Goal: Information Seeking & Learning: Learn about a topic

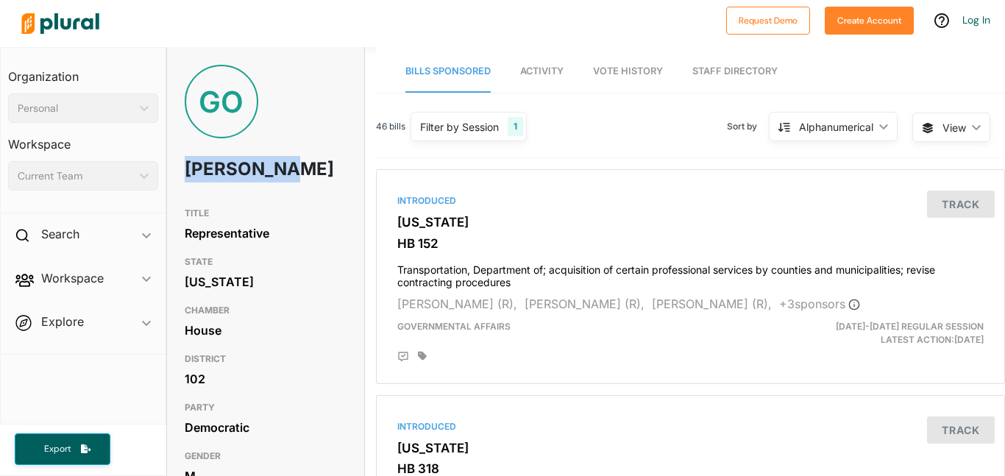
drag, startPoint x: 182, startPoint y: 160, endPoint x: 244, endPoint y: 191, distance: 70.1
click at [244, 191] on div "GO Gabe Okoye" at bounding box center [265, 132] width 197 height 135
copy h1 "[PERSON_NAME]"
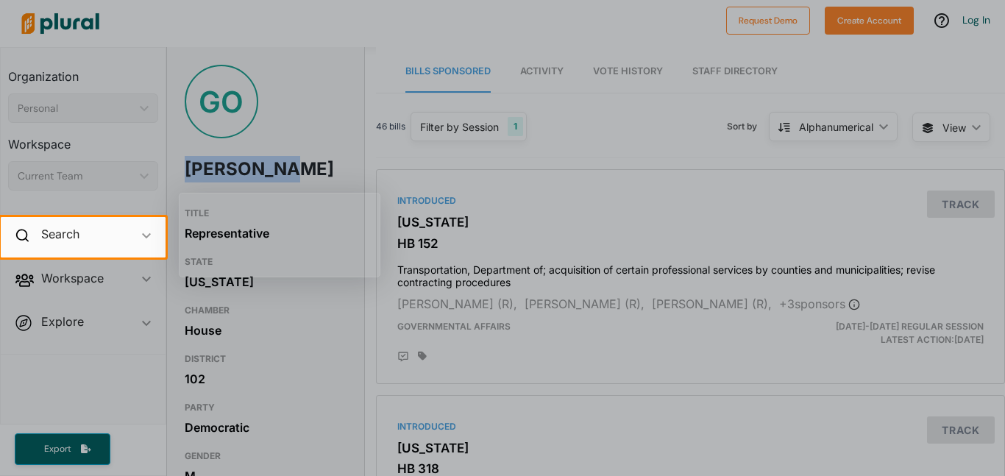
click at [347, 82] on div at bounding box center [502, 108] width 1005 height 217
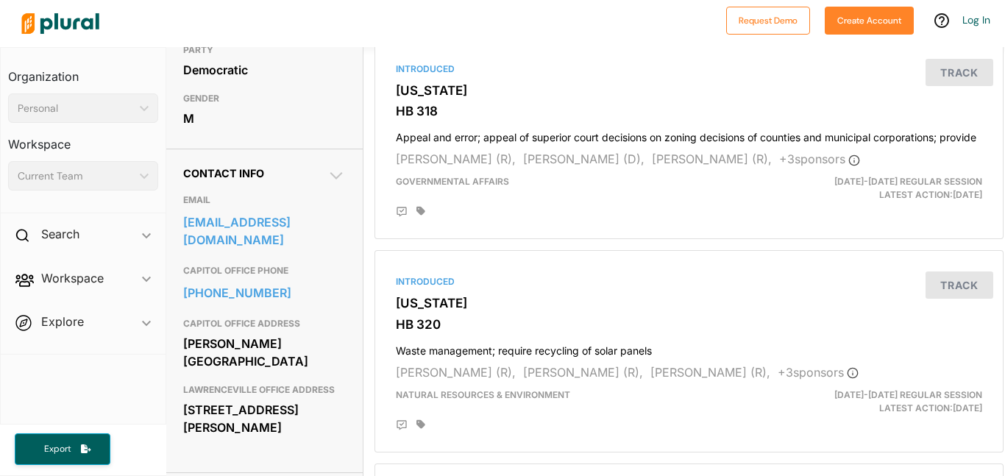
scroll to position [0, 1]
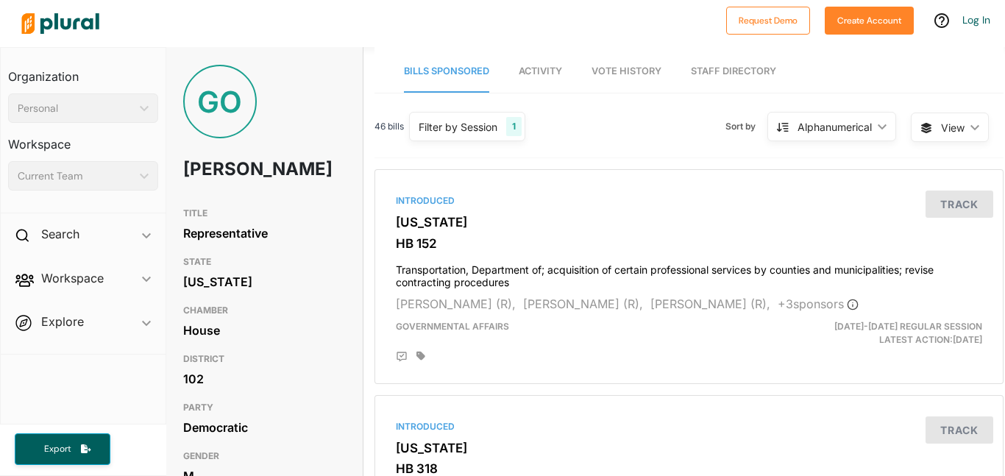
click at [635, 77] on link "Vote History" at bounding box center [626, 72] width 70 height 42
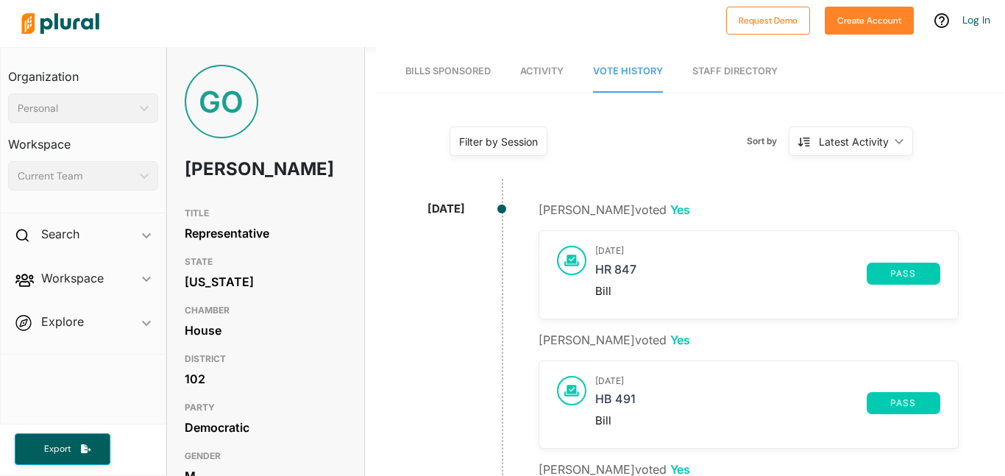
scroll to position [1132, 0]
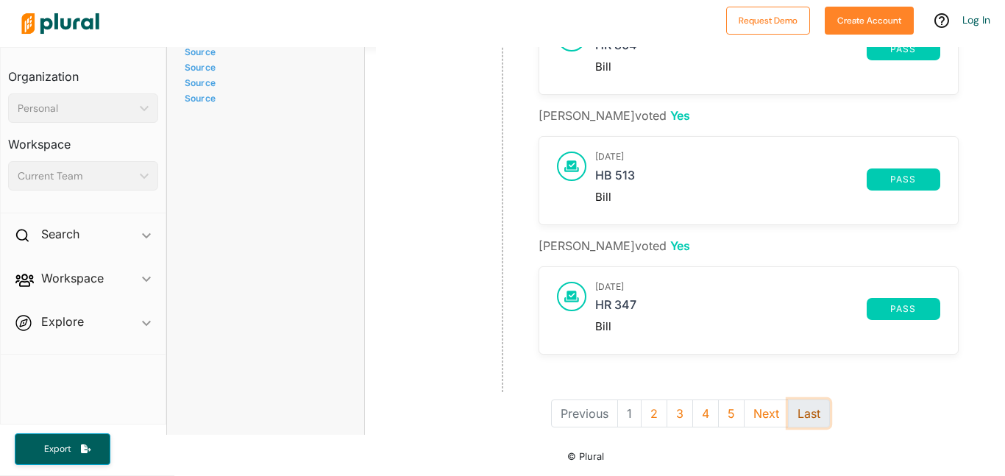
click at [805, 422] on button "Last" at bounding box center [809, 413] width 42 height 28
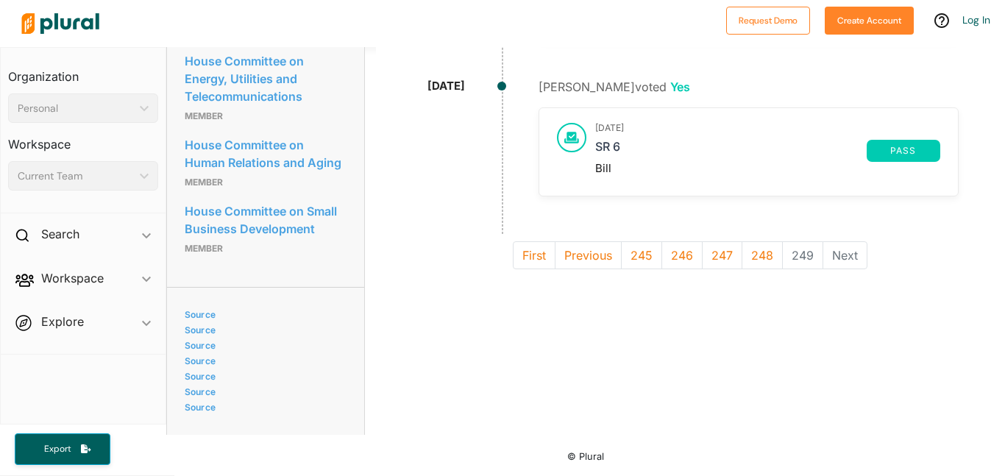
click at [767, 243] on div "First Previous 245 246 247 248 249 Next" at bounding box center [690, 255] width 651 height 43
click at [800, 241] on li "249" at bounding box center [803, 255] width 40 height 28
click at [772, 241] on button "248" at bounding box center [762, 255] width 41 height 28
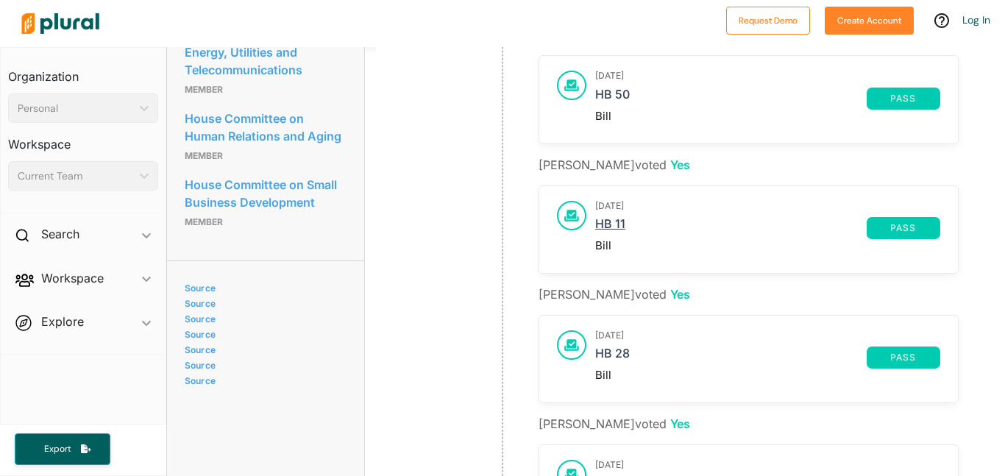
scroll to position [1158, 0]
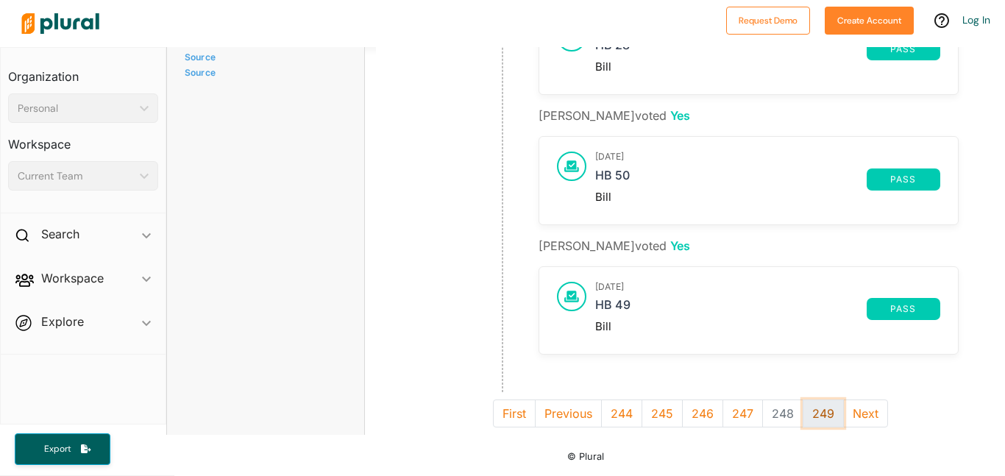
click at [806, 410] on button "249" at bounding box center [823, 413] width 41 height 28
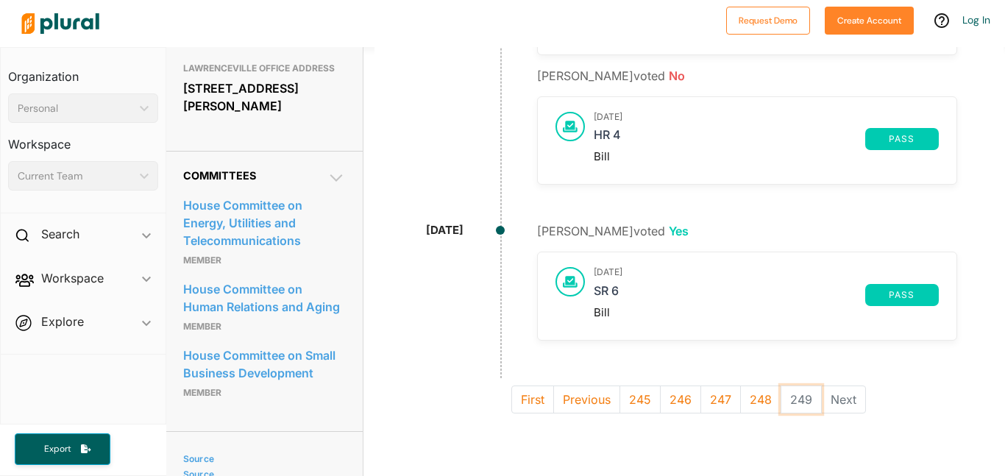
scroll to position [703, 1]
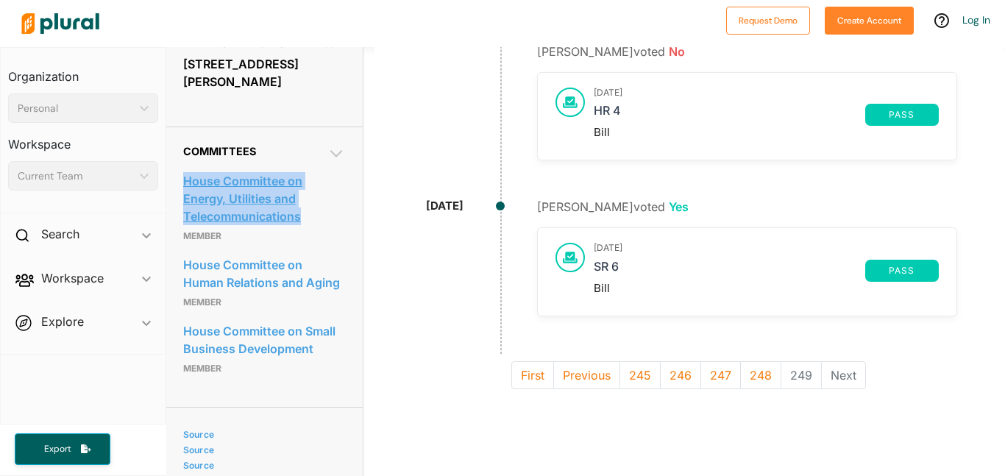
drag, startPoint x: 181, startPoint y: 207, endPoint x: 316, endPoint y: 247, distance: 140.4
click at [316, 247] on div "Committees House Committee on Energy, Utilities and Telecommunications Member H…" at bounding box center [264, 267] width 197 height 280
copy link "House Committee on Energy, Utilities and Telecommunications"
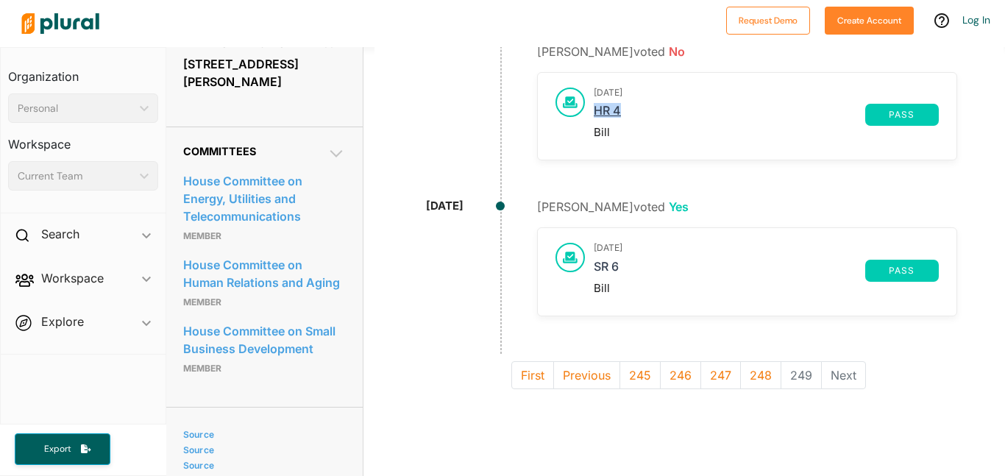
drag, startPoint x: 589, startPoint y: 110, endPoint x: 645, endPoint y: 113, distance: 56.0
click at [645, 113] on div "[DATE] HR 4 pass Bill" at bounding box center [747, 116] width 419 height 87
copy link "HR 4"
click at [634, 265] on link "SR 6" at bounding box center [729, 271] width 271 height 22
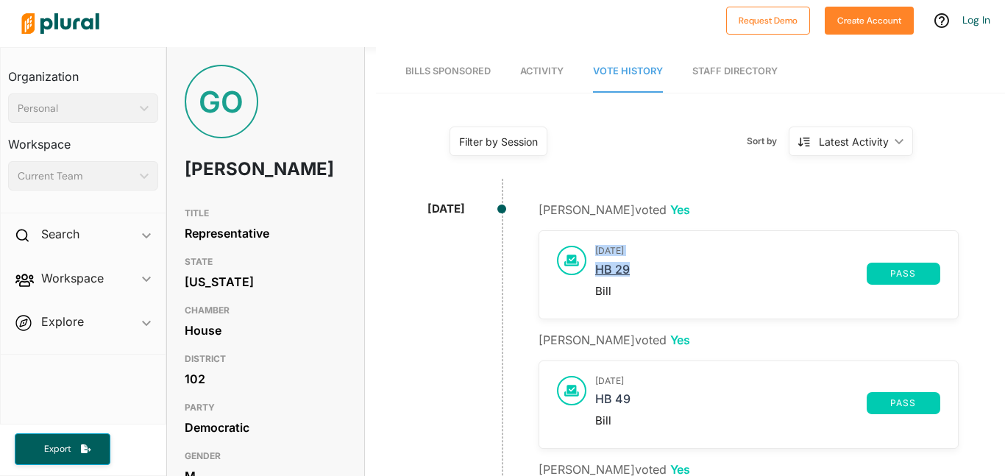
drag, startPoint x: 586, startPoint y: 253, endPoint x: 628, endPoint y: 268, distance: 44.4
click at [628, 268] on div "[DATE] HB 29 pass Bill" at bounding box center [748, 274] width 419 height 87
click at [666, 260] on div "[DATE] HB 29 pass Bill" at bounding box center [767, 274] width 345 height 57
drag, startPoint x: 632, startPoint y: 261, endPoint x: 586, endPoint y: 266, distance: 45.8
click at [586, 266] on div "[DATE] HB 29 pass Bill" at bounding box center [748, 274] width 419 height 87
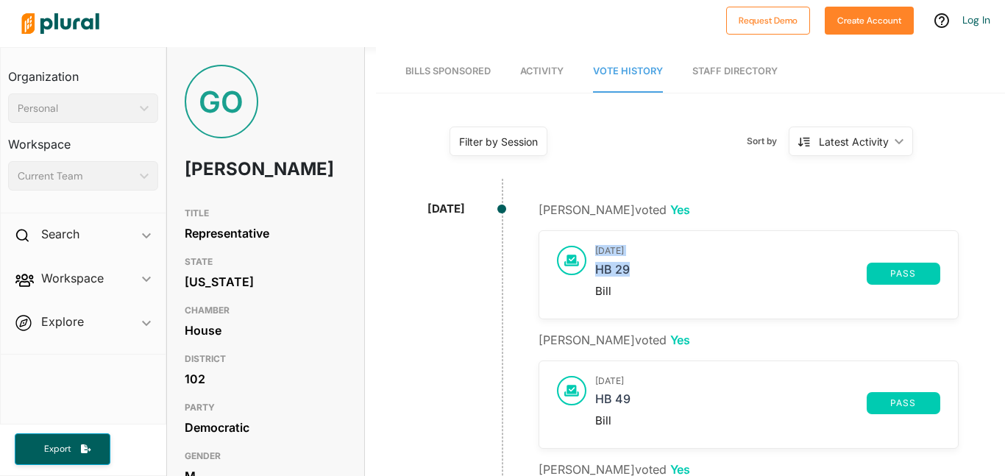
copy div "[DATE] HB 29"
drag, startPoint x: 589, startPoint y: 399, endPoint x: 634, endPoint y: 402, distance: 45.0
click at [634, 402] on div "[DATE] HB 49 pass Bill" at bounding box center [748, 404] width 419 height 87
copy div "[DATE] HB 49"
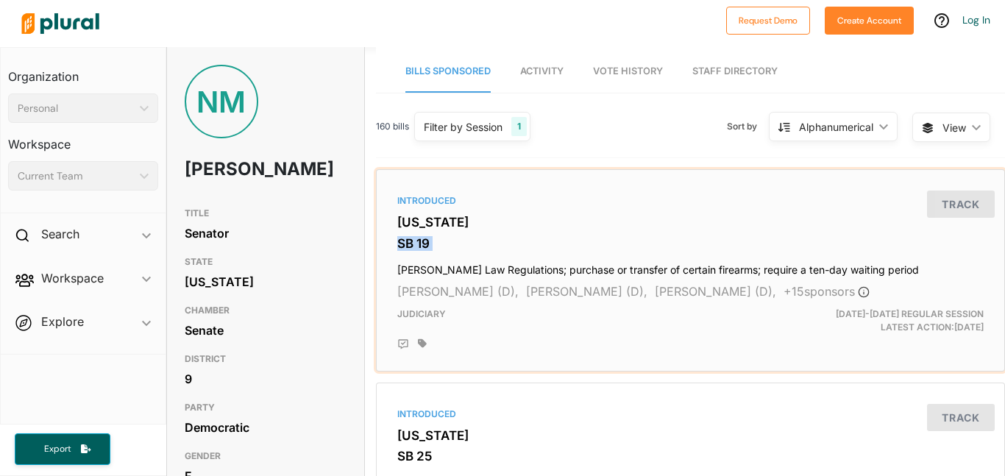
drag, startPoint x: 396, startPoint y: 270, endPoint x: 391, endPoint y: 239, distance: 31.3
click at [391, 239] on div "Introduced Georgia SB 19 Brady Law Regulations; purchase or transfer of certain…" at bounding box center [691, 270] width 616 height 189
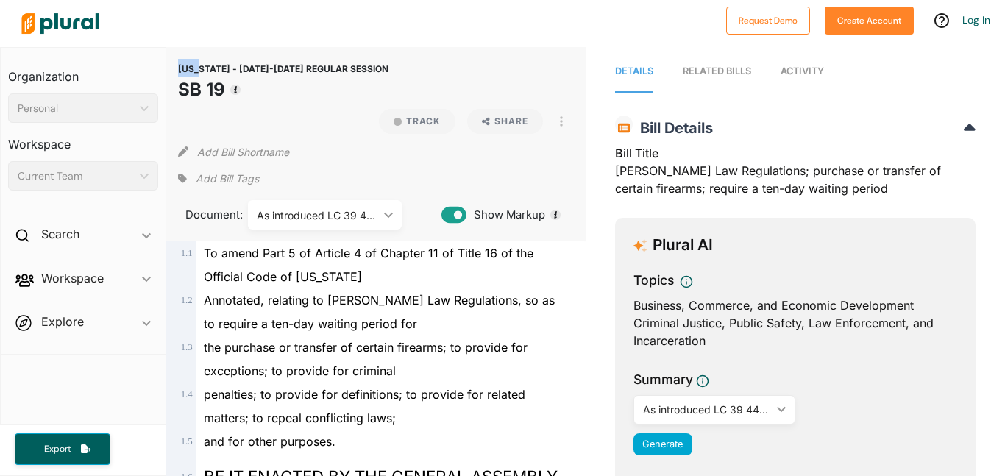
drag, startPoint x: 176, startPoint y: 94, endPoint x: 199, endPoint y: 72, distance: 32.3
click at [199, 72] on div "GEORGIA - 2025-2026 REGULAR SESSION SB 19 Track Share View PDF View Source Prin…" at bounding box center [375, 144] width 419 height 194
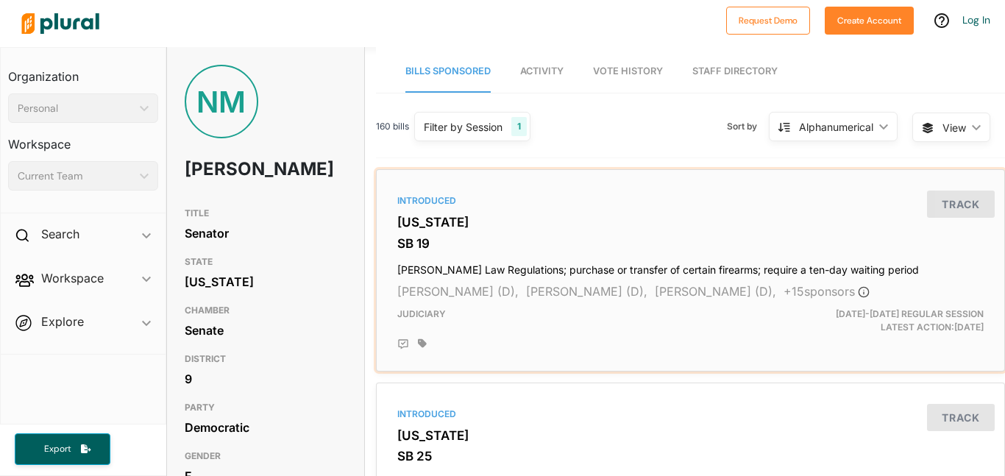
copy h3
drag, startPoint x: 508, startPoint y: 234, endPoint x: 388, endPoint y: 255, distance: 121.7
click at [388, 255] on div "Introduced Georgia SB 19 Brady Law Regulations; purchase or transfer of certain…" at bounding box center [691, 270] width 616 height 189
click at [550, 79] on link "Activity" at bounding box center [541, 72] width 43 height 42
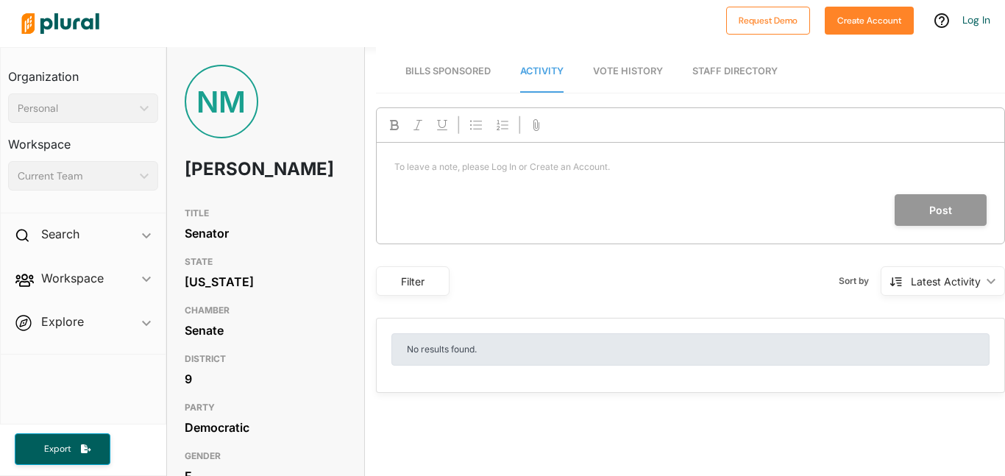
click at [621, 82] on link "Vote History" at bounding box center [628, 72] width 70 height 42
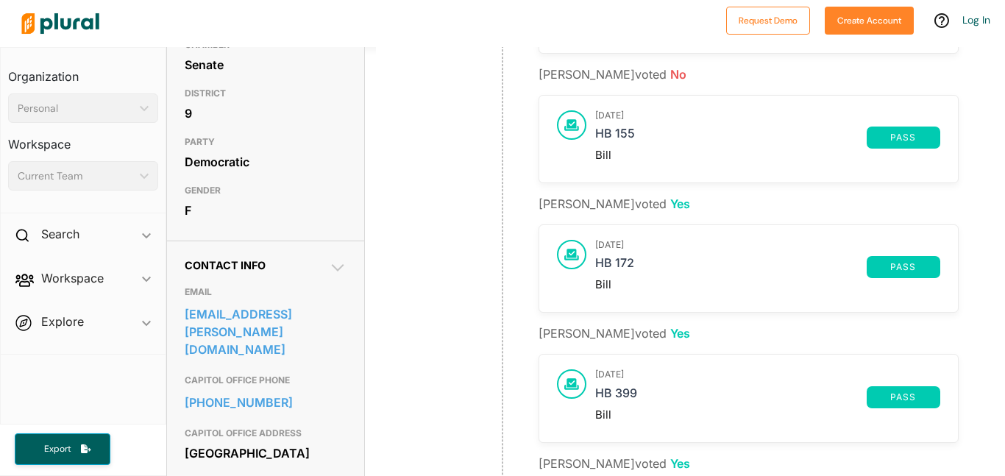
scroll to position [269, 0]
